Goal: Navigation & Orientation: Find specific page/section

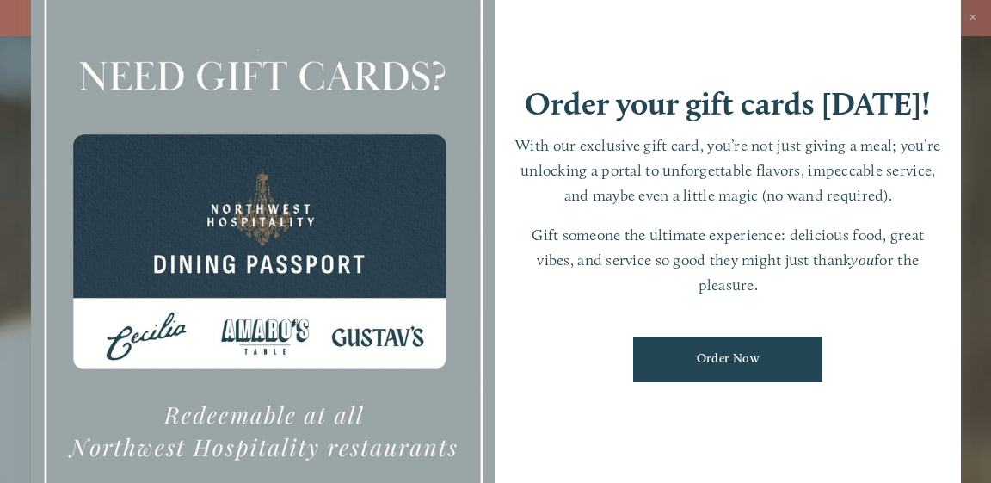
click at [970, 23] on div at bounding box center [495, 241] width 991 height 483
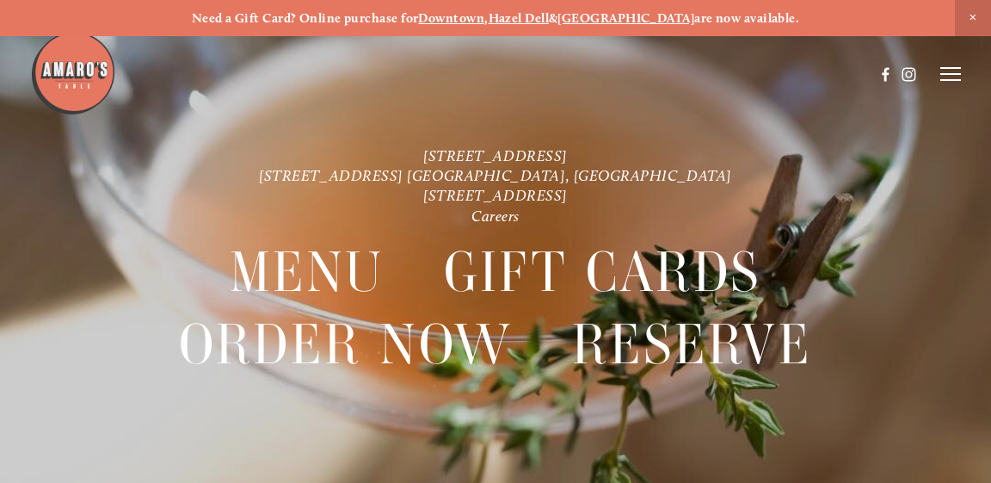
click at [927, 95] on header "Menu Order Now Visit Gallery 0" at bounding box center [496, 74] width 932 height 148
click at [952, 80] on line at bounding box center [950, 80] width 21 height 0
click at [952, 81] on icon at bounding box center [947, 73] width 15 height 15
click at [952, 80] on line at bounding box center [950, 80] width 21 height 0
click at [660, 74] on span "Menu" at bounding box center [660, 73] width 32 height 15
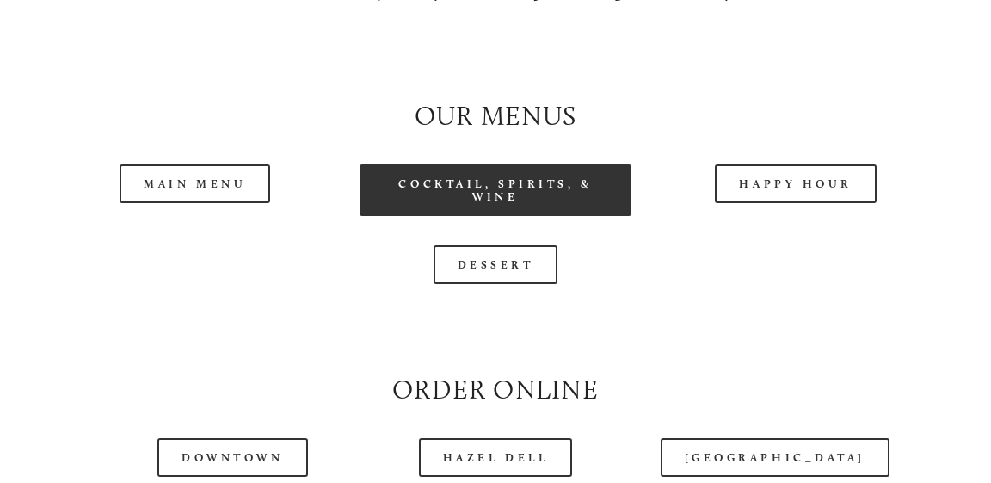
scroll to position [1530, 0]
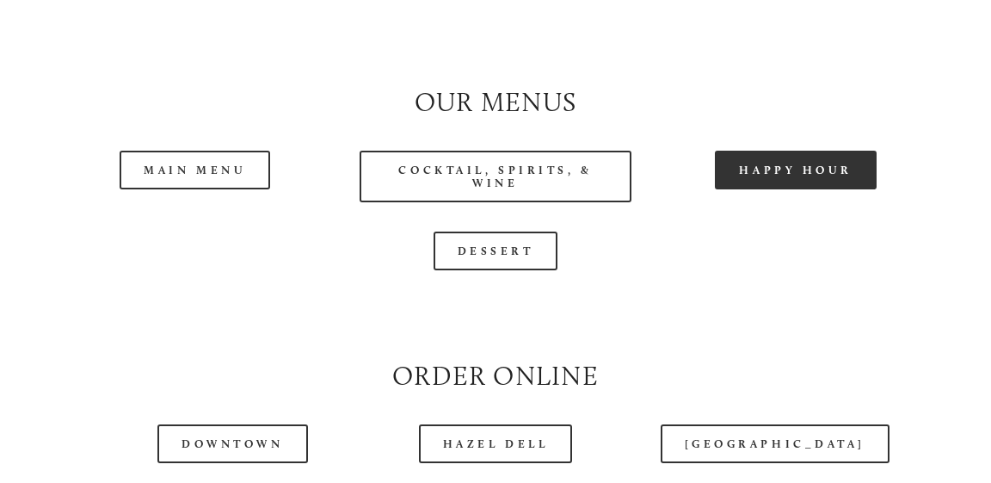
click at [774, 151] on link "Happy Hour" at bounding box center [796, 170] width 162 height 39
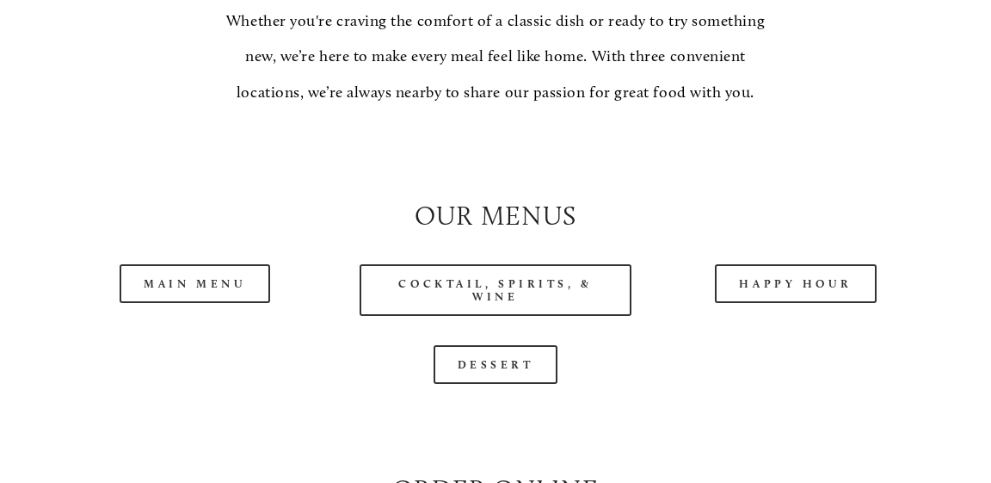
scroll to position [1417, 0]
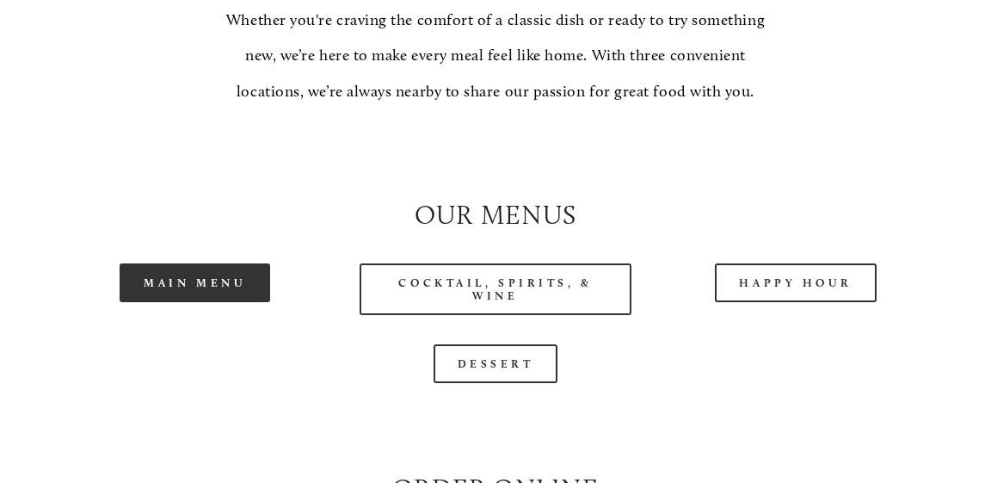
click at [211, 263] on link "Main Menu" at bounding box center [195, 282] width 151 height 39
